Goal: Task Accomplishment & Management: Manage account settings

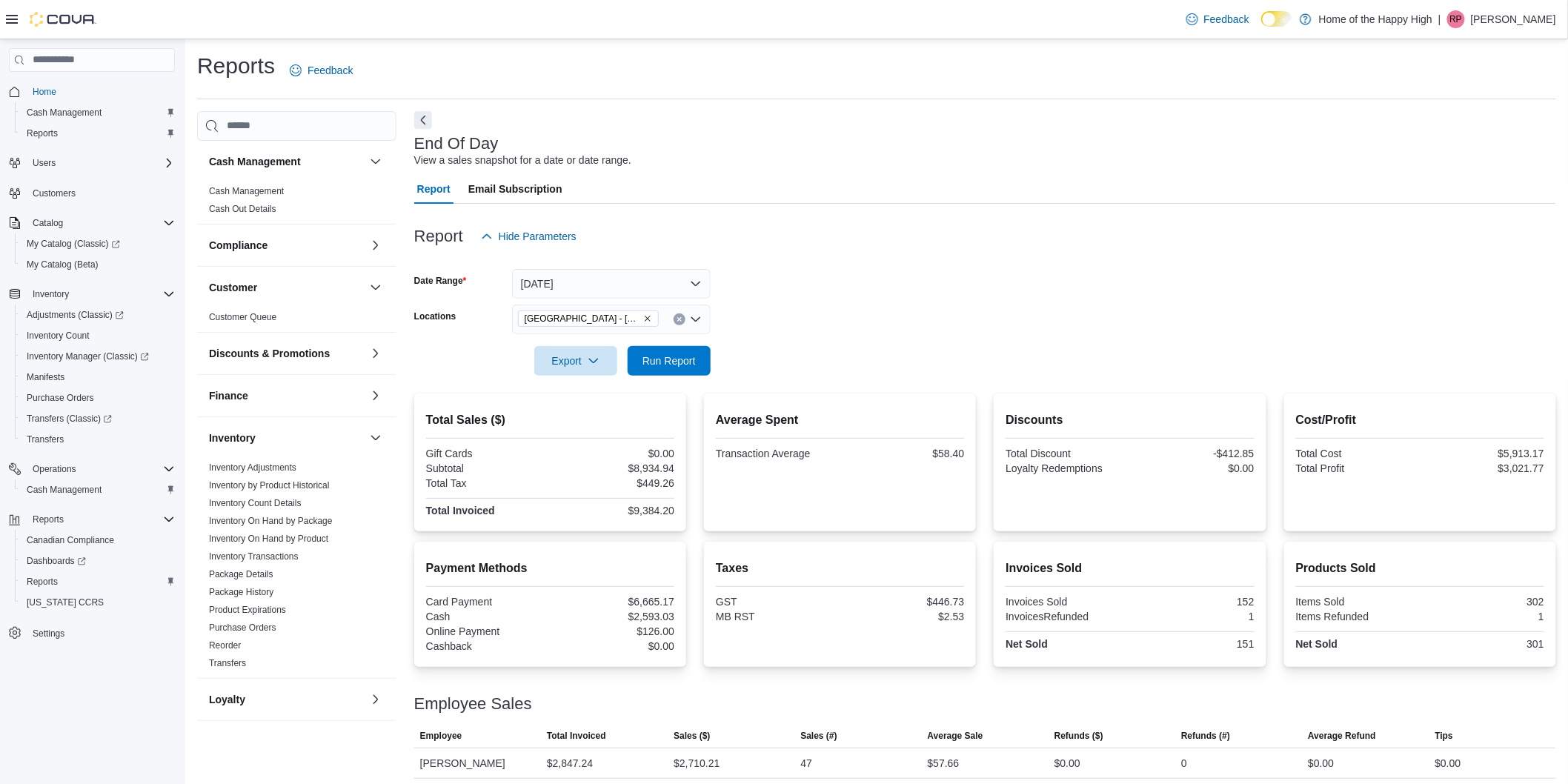
scroll to position [329, 0]
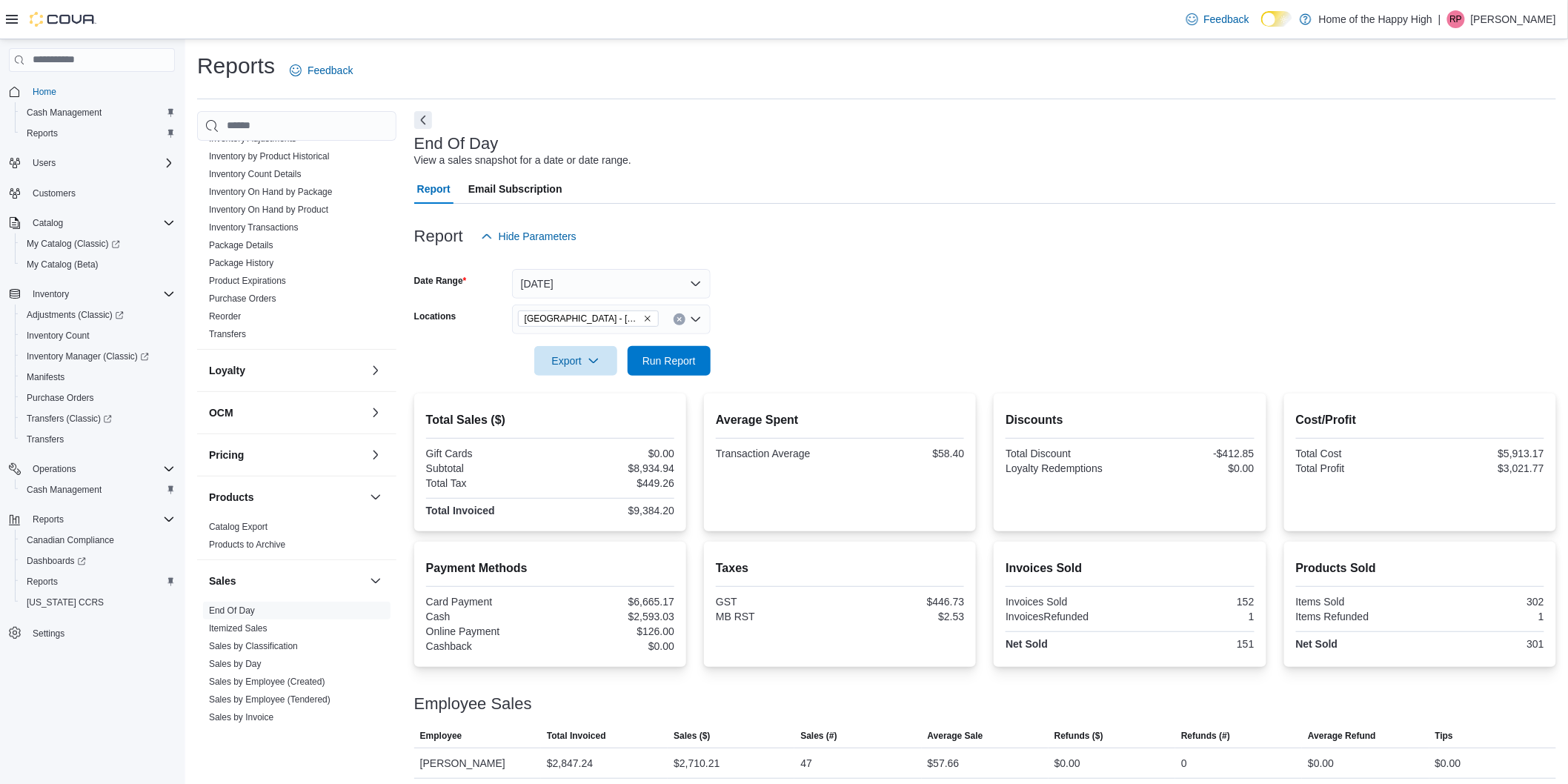
click at [1499, 24] on p "[PERSON_NAME]" at bounding box center [1514, 18] width 85 height 18
click at [1480, 147] on span "Sign Out" at bounding box center [1461, 148] width 40 height 15
